Goal: Navigation & Orientation: Find specific page/section

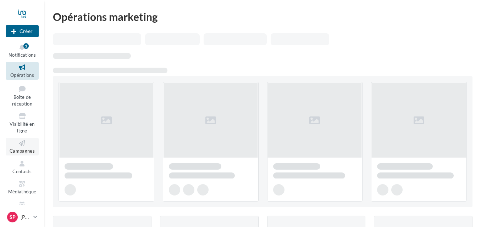
click at [21, 151] on span "Campagnes" at bounding box center [22, 151] width 25 height 6
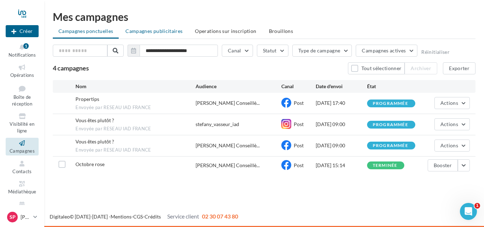
click at [149, 30] on span "Campagnes publicitaires" at bounding box center [154, 31] width 57 height 6
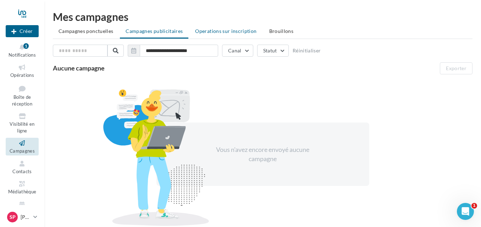
click at [205, 30] on span "Operations sur inscription" at bounding box center [225, 31] width 61 height 6
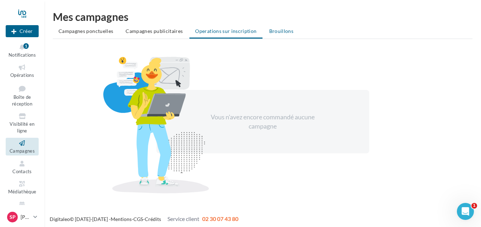
click at [272, 30] on span "Brouillons" at bounding box center [281, 31] width 24 height 6
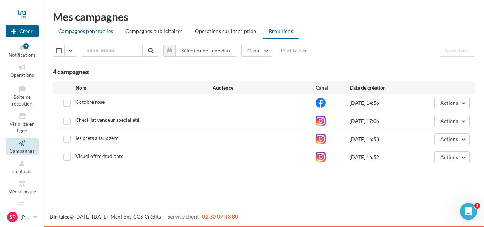
click at [74, 31] on span "Campagnes ponctuelles" at bounding box center [86, 31] width 55 height 6
